Goal: Information Seeking & Learning: Check status

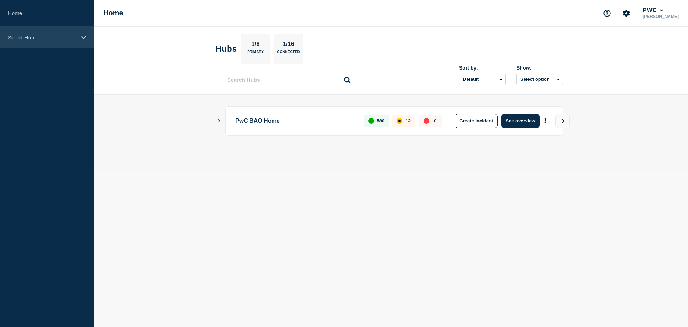
click at [27, 43] on div "Select Hub" at bounding box center [47, 38] width 94 height 22
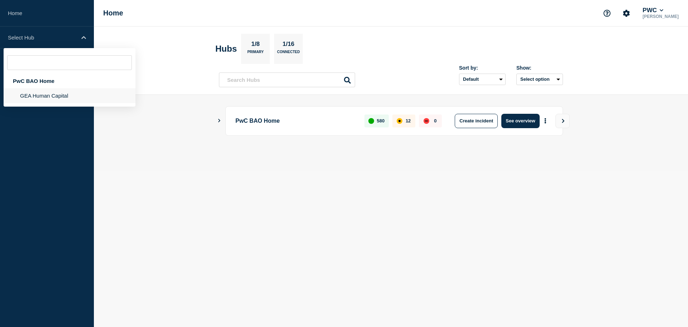
click at [33, 90] on li "GEA Human Capital" at bounding box center [70, 95] width 132 height 15
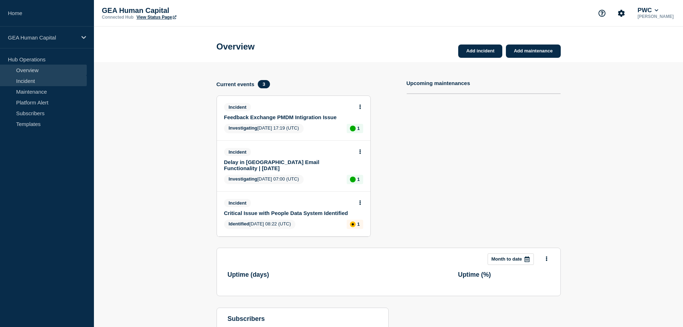
click at [24, 79] on link "Incident" at bounding box center [43, 80] width 87 height 11
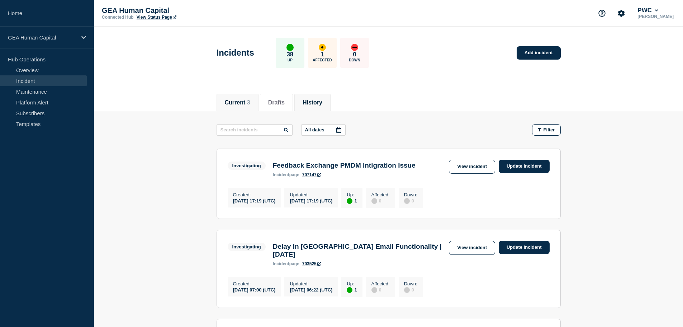
click at [316, 105] on button "History" at bounding box center [313, 102] width 20 height 6
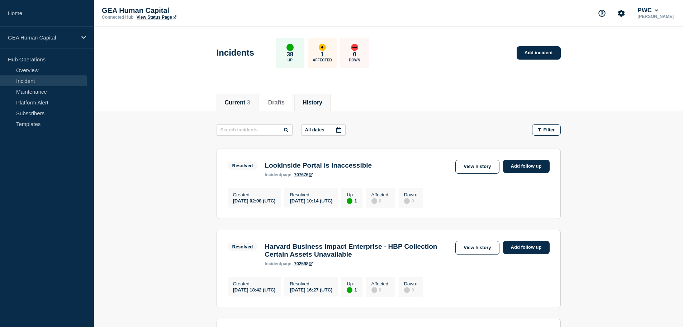
click at [249, 101] on button "Current 3" at bounding box center [237, 102] width 25 height 6
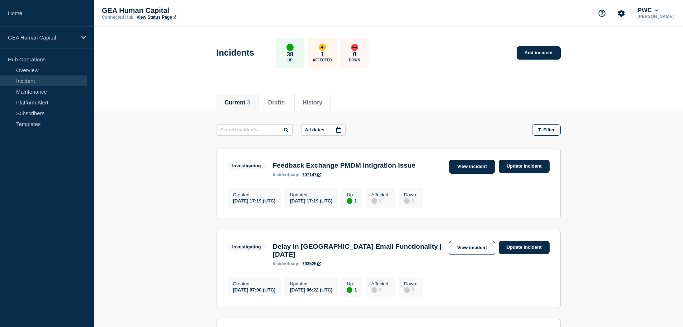
click at [465, 171] on link "View incident" at bounding box center [472, 167] width 46 height 14
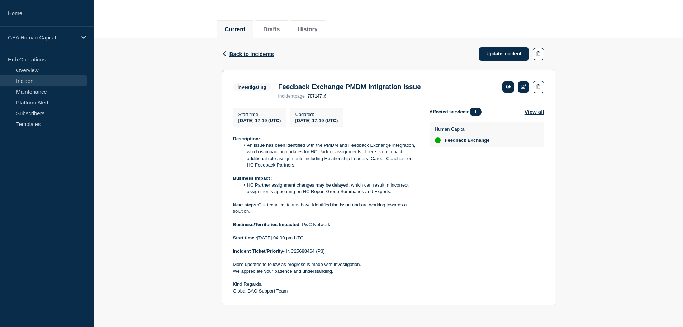
scroll to position [76, 0]
click at [329, 83] on h3 "Feedback Exchange PMDM Intigration Issue" at bounding box center [349, 87] width 143 height 8
